Goal: Purchase product/service

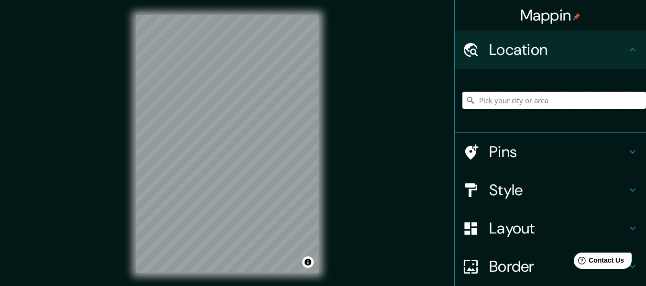
click at [502, 101] on input "Pick your city or area" at bounding box center [554, 100] width 184 height 17
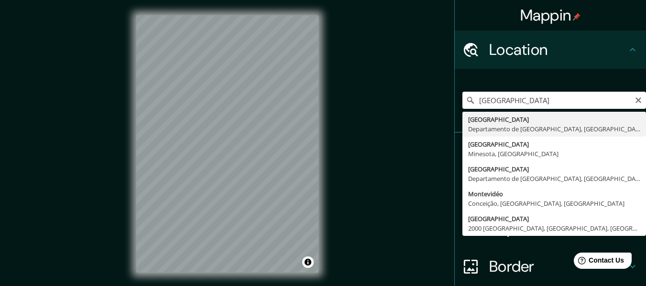
type input "Montevideo, Departamento de Montevideo, Uruguay"
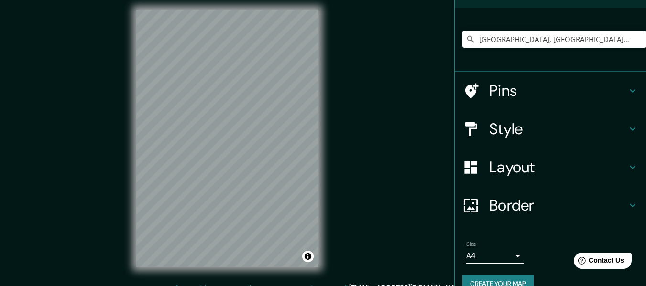
scroll to position [79, 0]
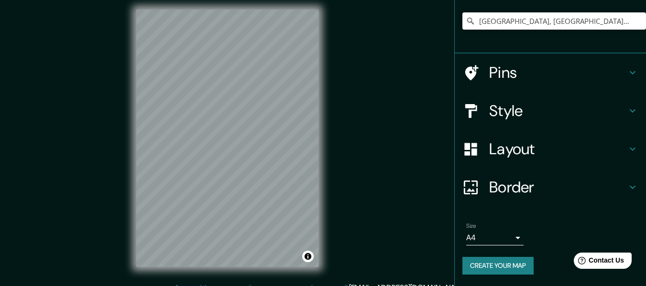
click at [503, 265] on button "Create your map" at bounding box center [497, 266] width 71 height 18
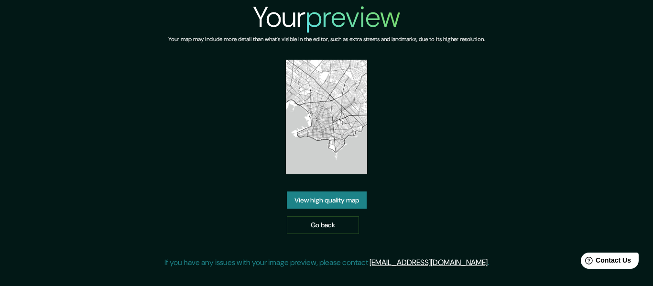
click at [330, 131] on img at bounding box center [326, 117] width 81 height 115
click at [339, 202] on link "View high quality map" at bounding box center [327, 201] width 80 height 18
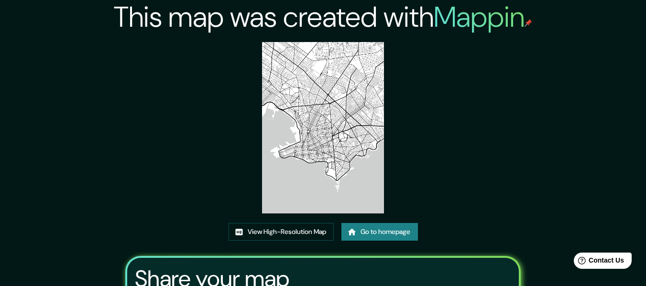
click at [349, 130] on img at bounding box center [322, 128] width 121 height 172
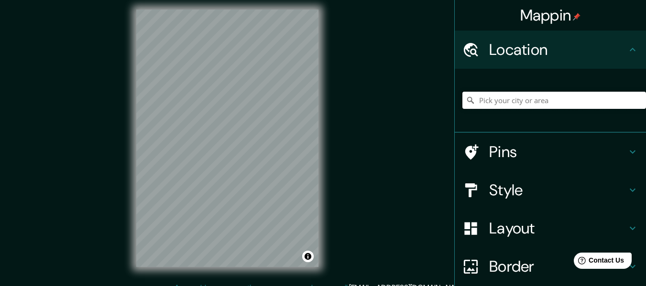
click at [492, 100] on input "Pick your city or area" at bounding box center [554, 100] width 184 height 17
drag, startPoint x: 469, startPoint y: 99, endPoint x: 648, endPoint y: 99, distance: 179.8
click at [646, 99] on html "Mappin Location Pins Style Layout Border Choose a border. Hint : you can make l…" at bounding box center [323, 137] width 646 height 286
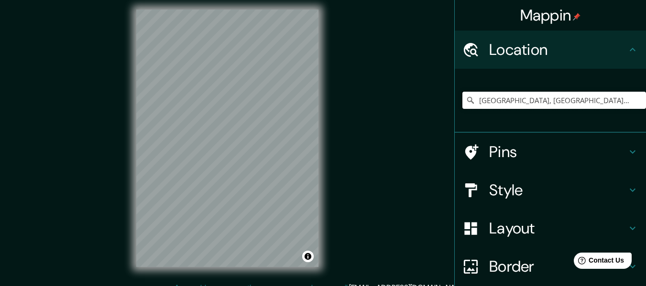
type input "Piriápolis, Departamento de Maldonado, Uruguay"
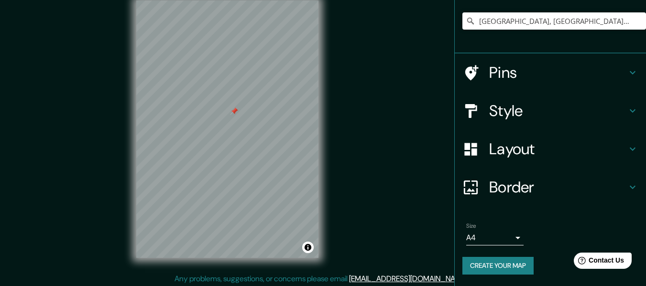
scroll to position [17, 0]
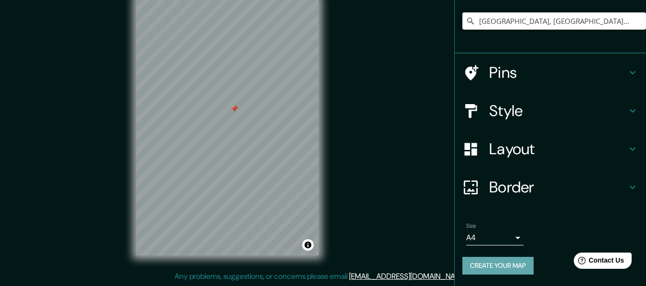
click at [503, 265] on button "Create your map" at bounding box center [497, 266] width 71 height 18
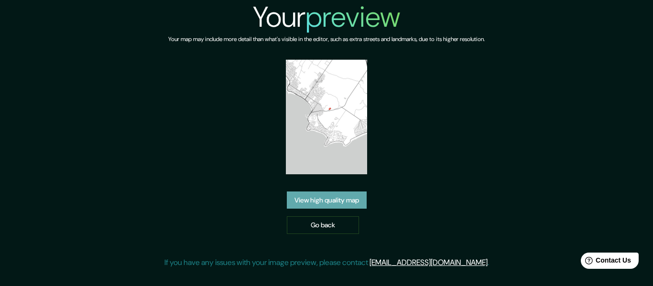
click at [347, 199] on link "View high quality map" at bounding box center [327, 201] width 80 height 18
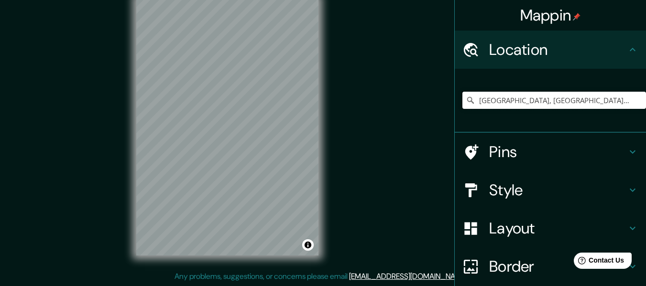
click at [531, 102] on input "Piriápolis, Departamento de Maldonado, Uruguay" at bounding box center [554, 100] width 184 height 17
click at [626, 99] on input "Piriápolis, Departamento de Maldonado, Uruguay" at bounding box center [554, 100] width 184 height 17
drag, startPoint x: 615, startPoint y: 98, endPoint x: 538, endPoint y: 88, distance: 77.7
click at [597, 98] on input "[GEOGRAPHIC_DATA], [GEOGRAPHIC_DATA], [GEOGRAPHIC_DATA]" at bounding box center [554, 100] width 184 height 17
click at [539, 100] on input "Pick your city or area" at bounding box center [554, 100] width 184 height 17
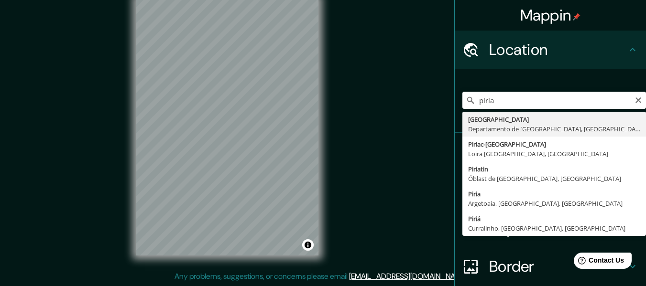
type input "[GEOGRAPHIC_DATA], [GEOGRAPHIC_DATA], [GEOGRAPHIC_DATA]"
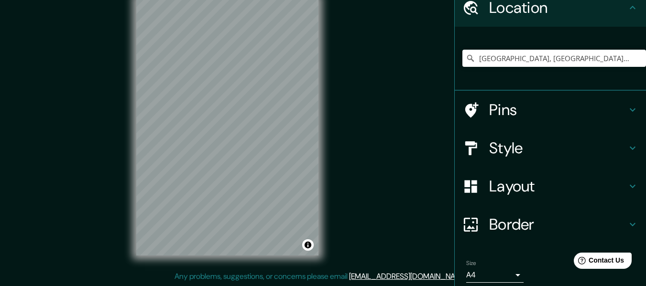
scroll to position [79, 0]
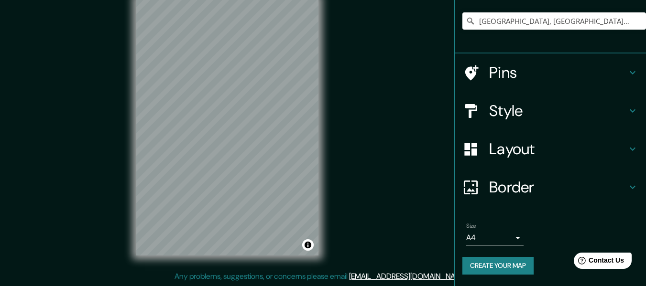
click at [510, 267] on button "Create your map" at bounding box center [497, 266] width 71 height 18
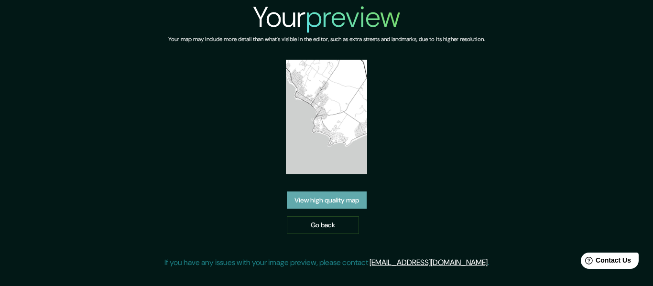
click at [347, 205] on link "View high quality map" at bounding box center [327, 201] width 80 height 18
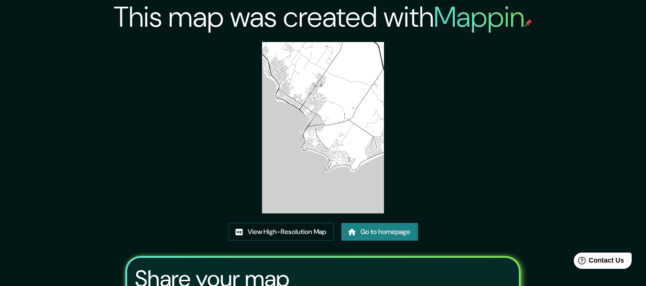
click at [624, 86] on div "This map was created with Mappin View High-Resolution Map Go to homepage Share …" at bounding box center [323, 199] width 646 height 399
